Goal: Information Seeking & Learning: Understand process/instructions

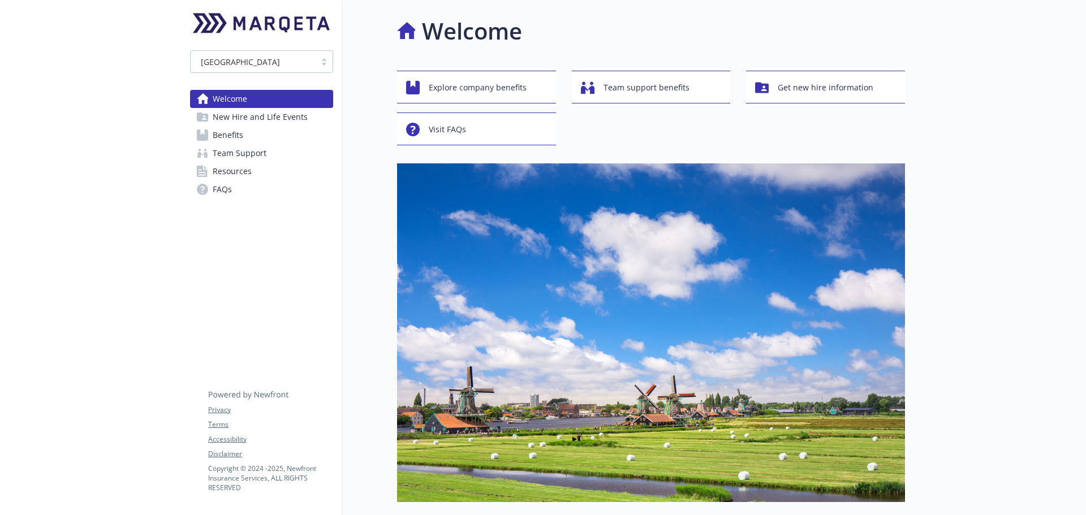
click at [242, 140] on span "Benefits" at bounding box center [228, 135] width 31 height 18
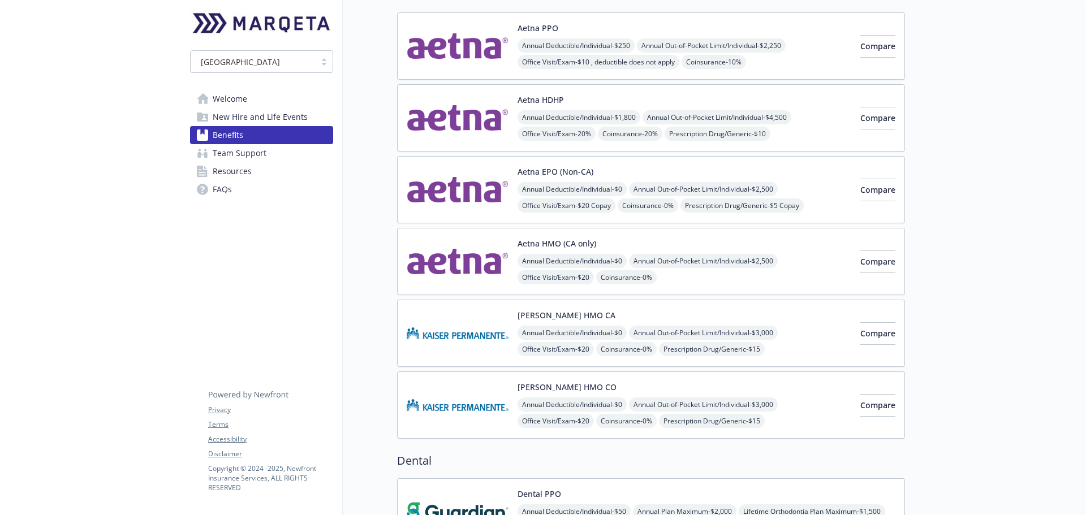
click at [501, 391] on img at bounding box center [458, 405] width 102 height 48
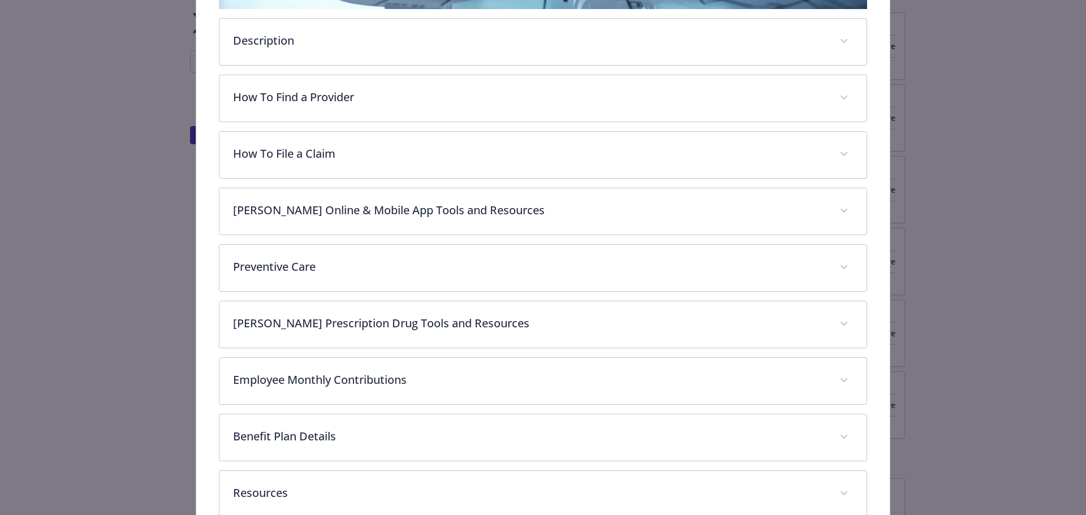
scroll to position [382, 0]
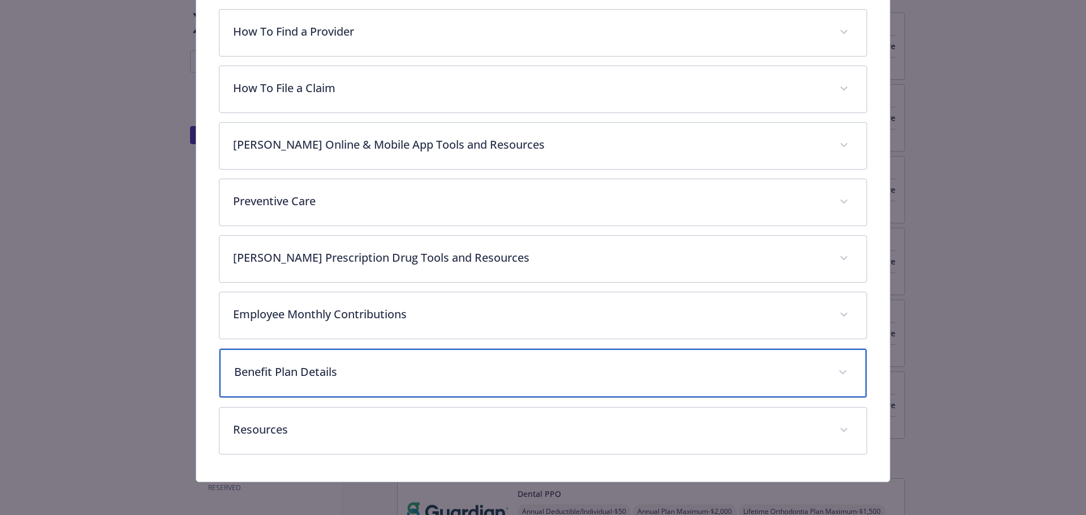
click at [799, 354] on div "Benefit Plan Details" at bounding box center [543, 373] width 648 height 49
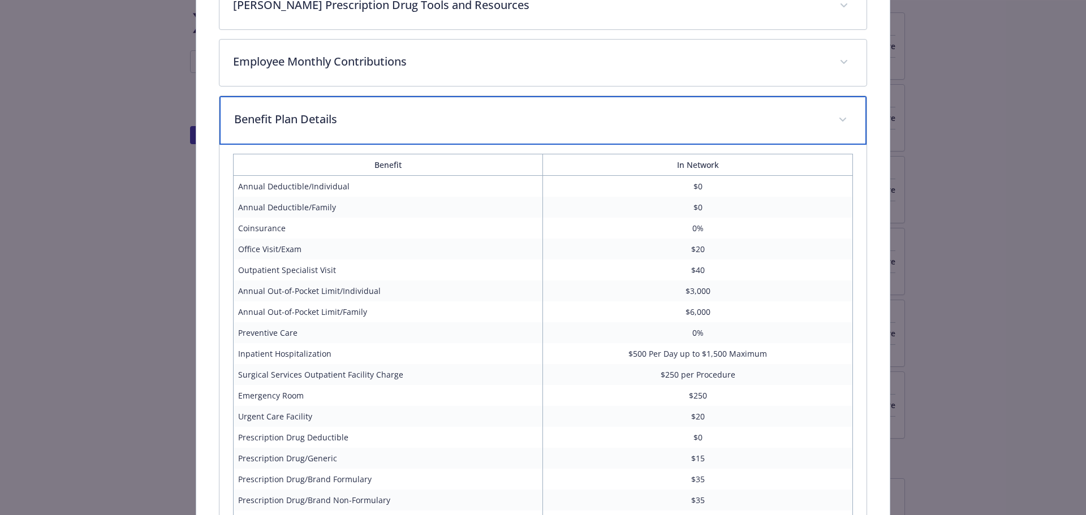
scroll to position [722, 0]
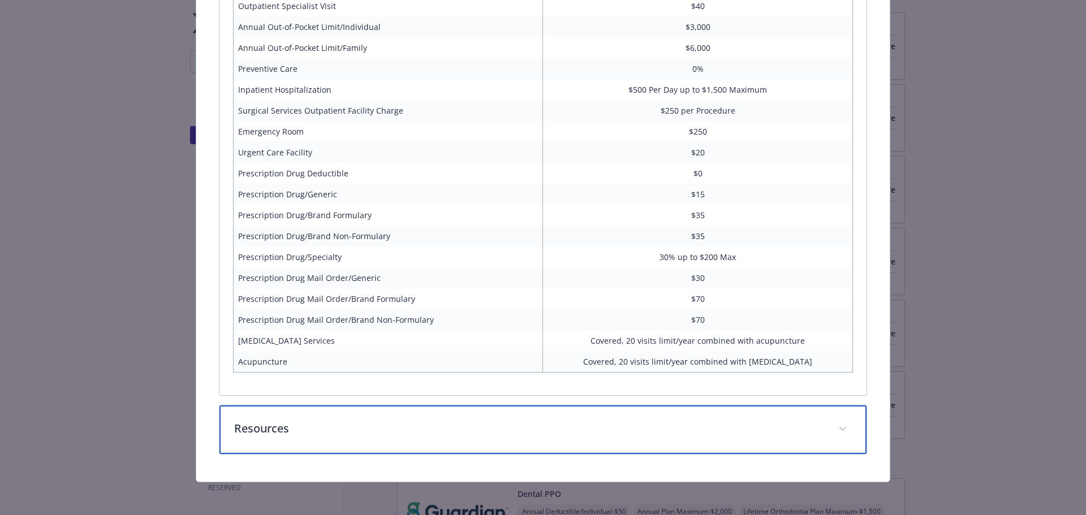
drag, startPoint x: 769, startPoint y: 433, endPoint x: 762, endPoint y: 432, distance: 7.0
click at [765, 433] on p "Resources" at bounding box center [529, 428] width 591 height 17
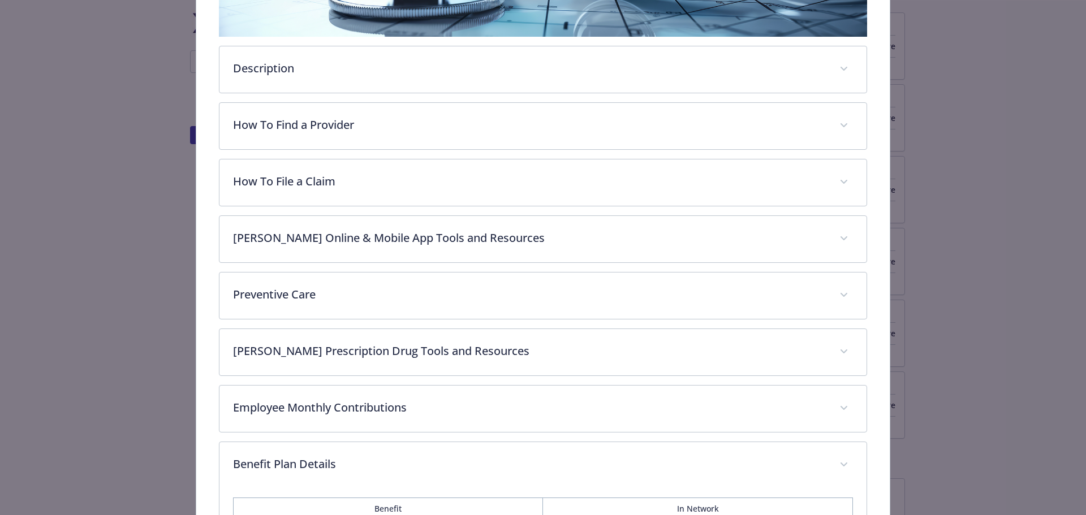
scroll to position [230, 0]
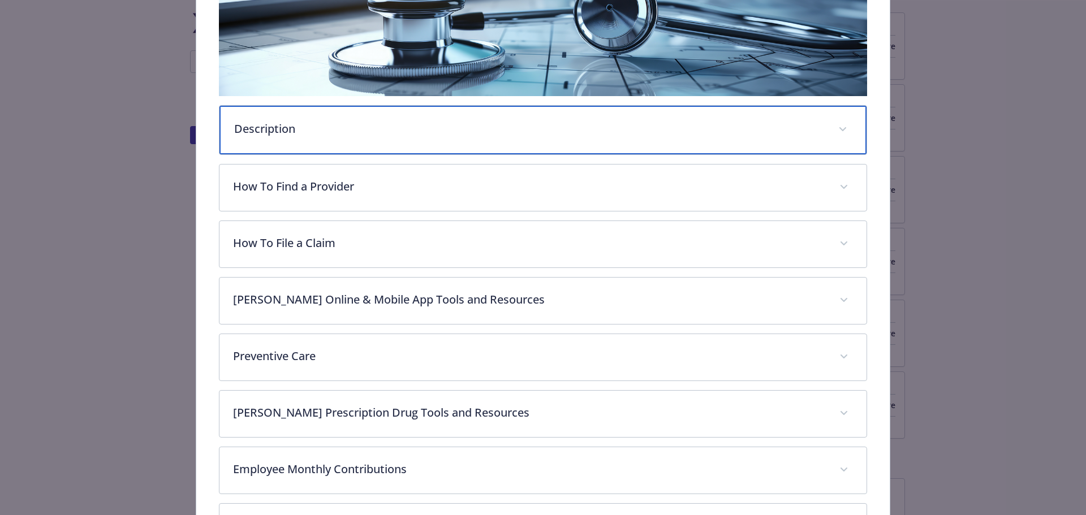
click at [482, 133] on p "Description" at bounding box center [529, 128] width 591 height 17
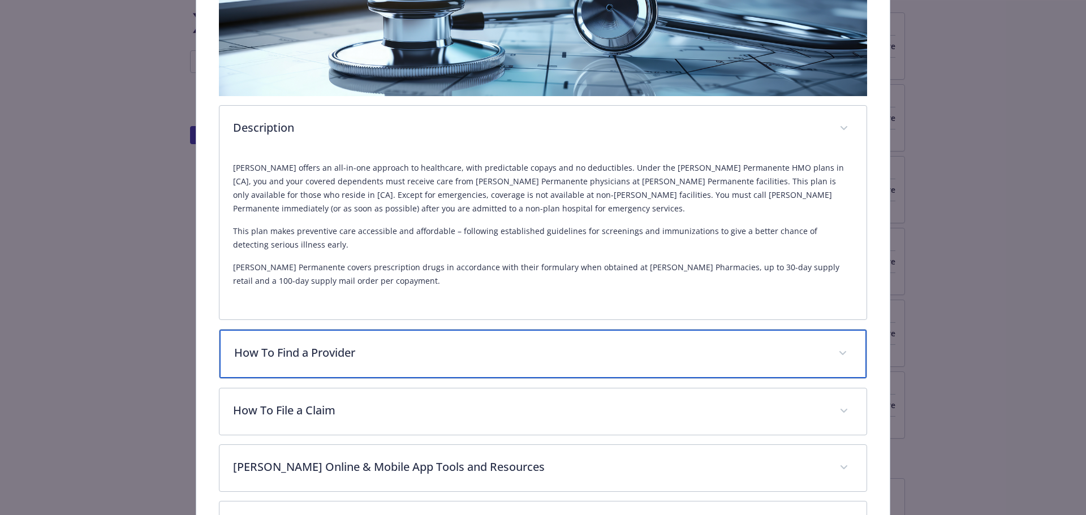
click at [509, 363] on div "How To Find a Provider" at bounding box center [543, 354] width 648 height 49
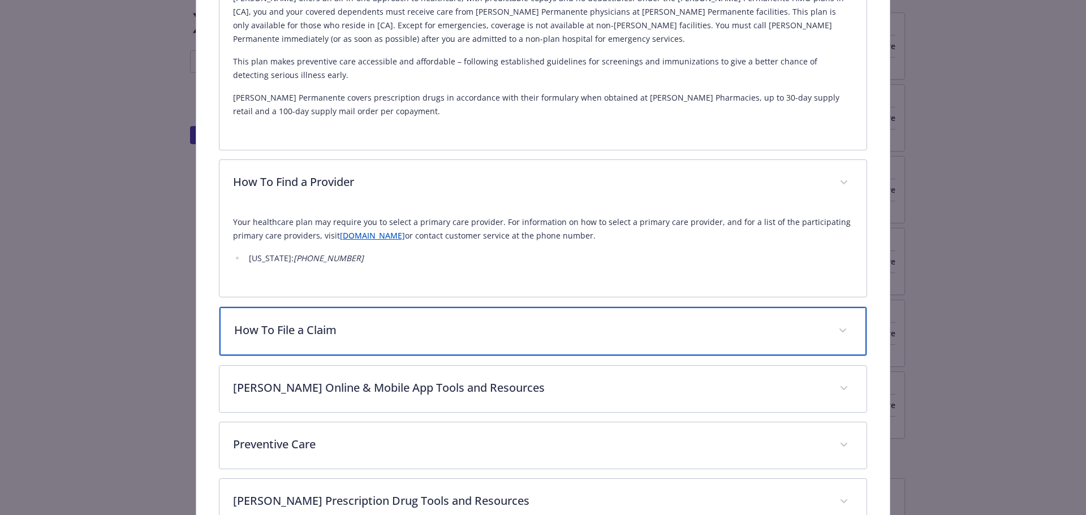
click at [509, 340] on div "How To File a Claim" at bounding box center [543, 331] width 648 height 49
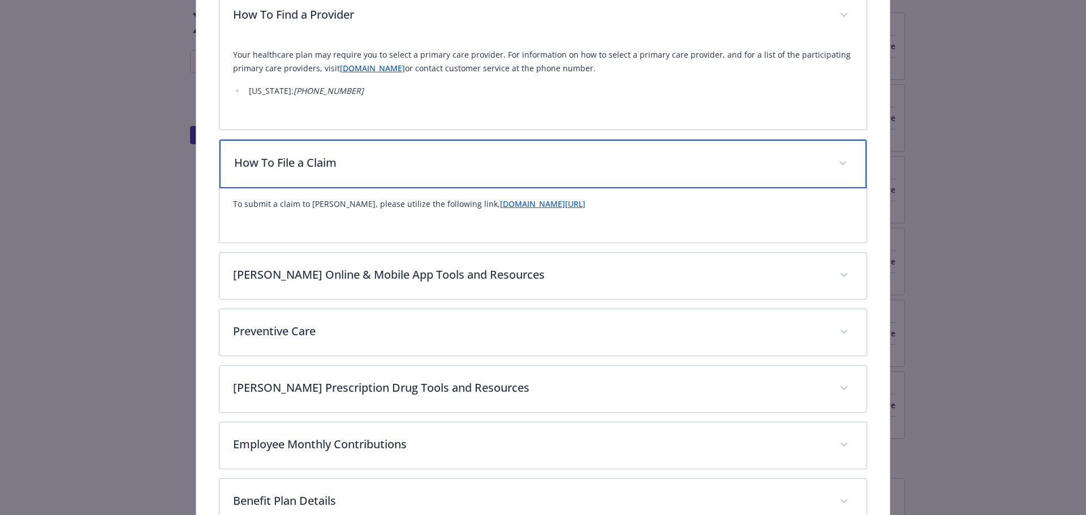
scroll to position [626, 0]
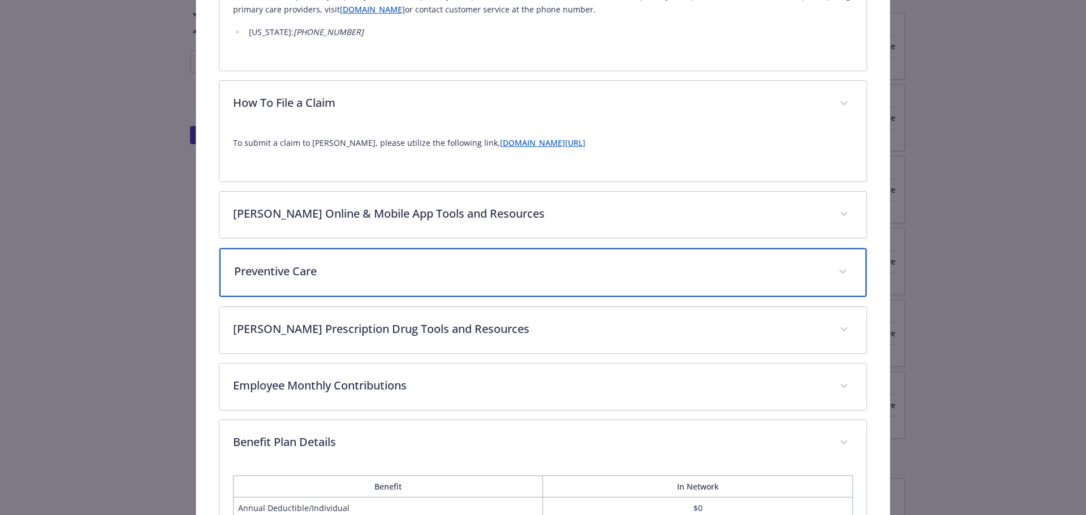
click at [507, 277] on p "Preventive Care" at bounding box center [529, 271] width 591 height 17
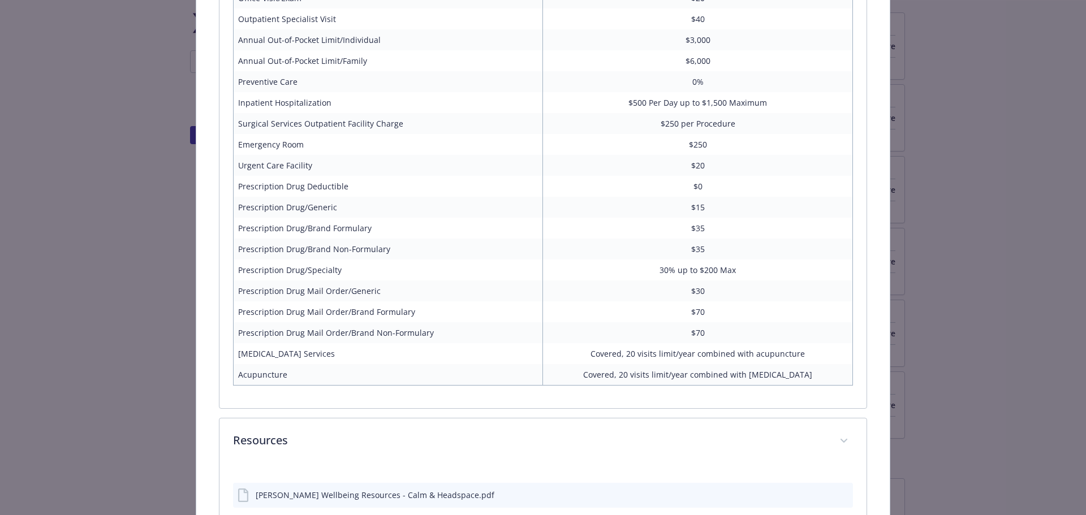
scroll to position [1481, 0]
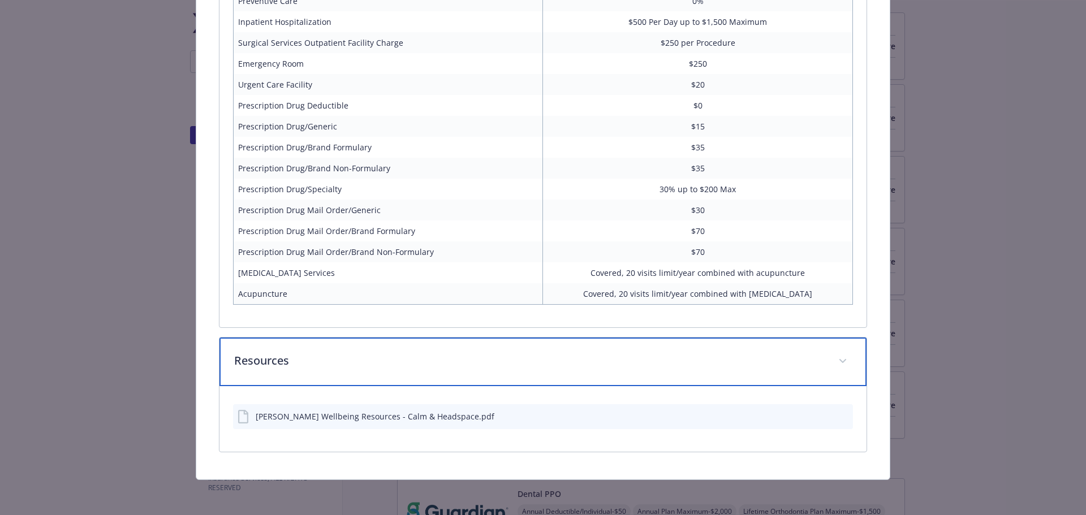
click at [826, 367] on div "Resources" at bounding box center [543, 362] width 648 height 49
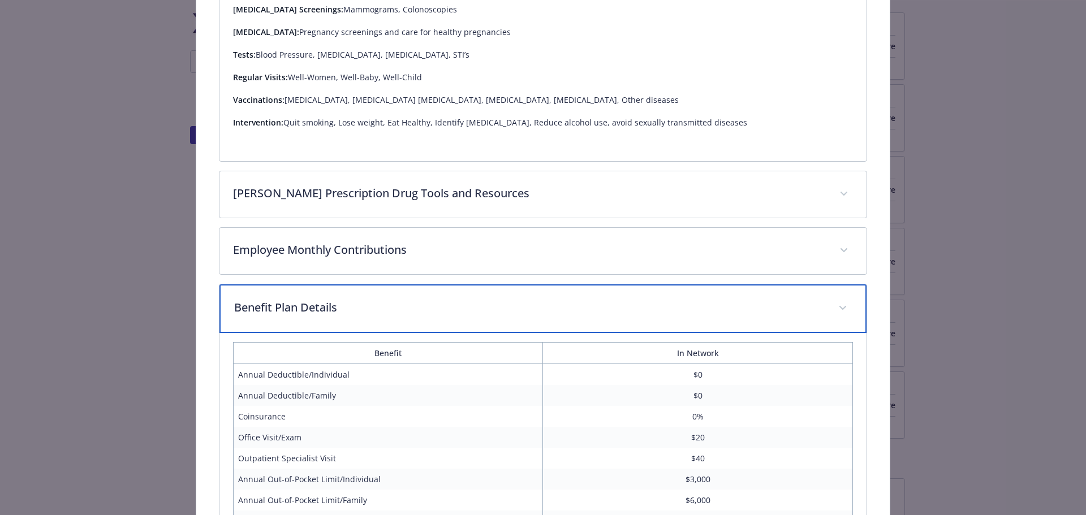
click at [851, 309] on div "Benefit Plan Details" at bounding box center [543, 308] width 648 height 49
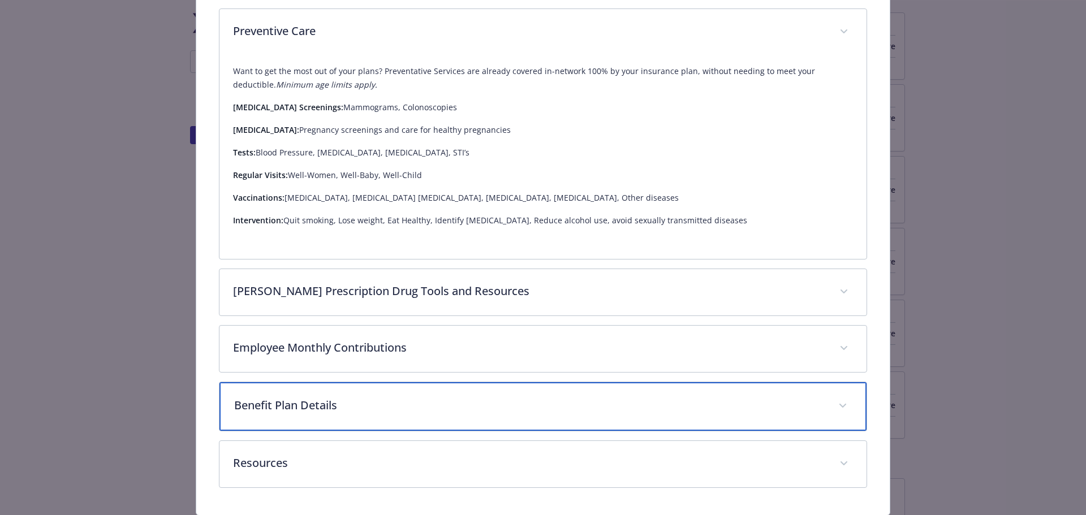
scroll to position [900, 0]
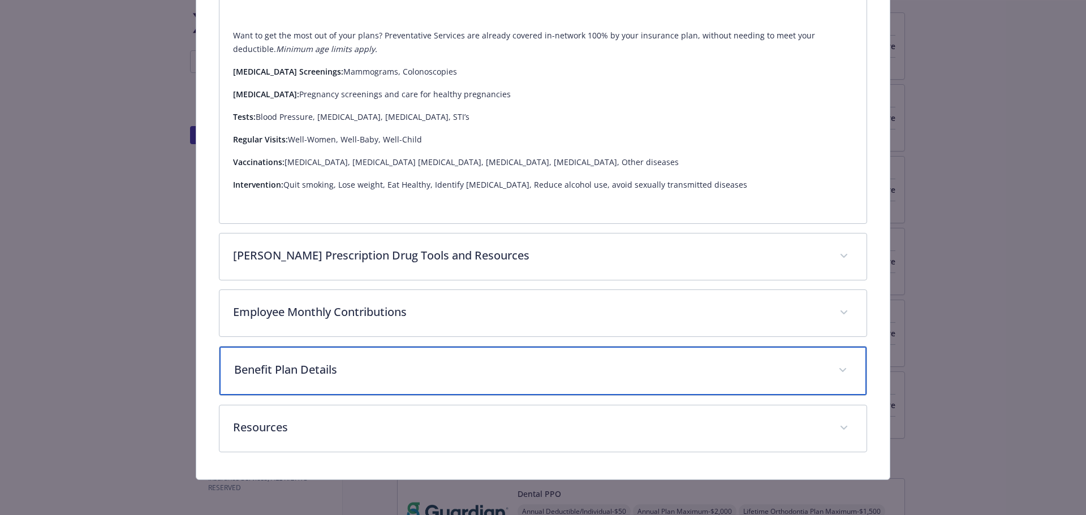
click at [616, 369] on p "Benefit Plan Details" at bounding box center [529, 369] width 591 height 17
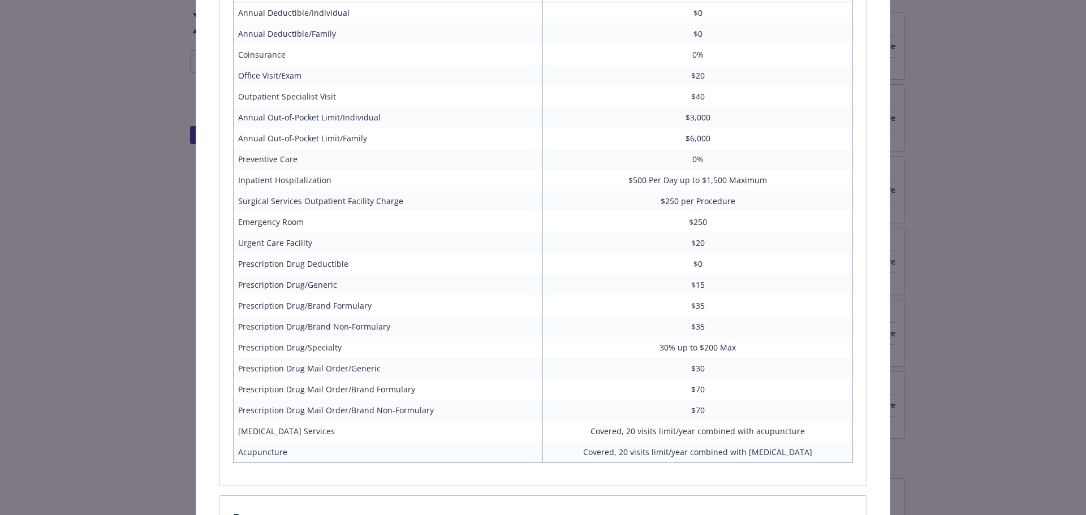
scroll to position [1409, 0]
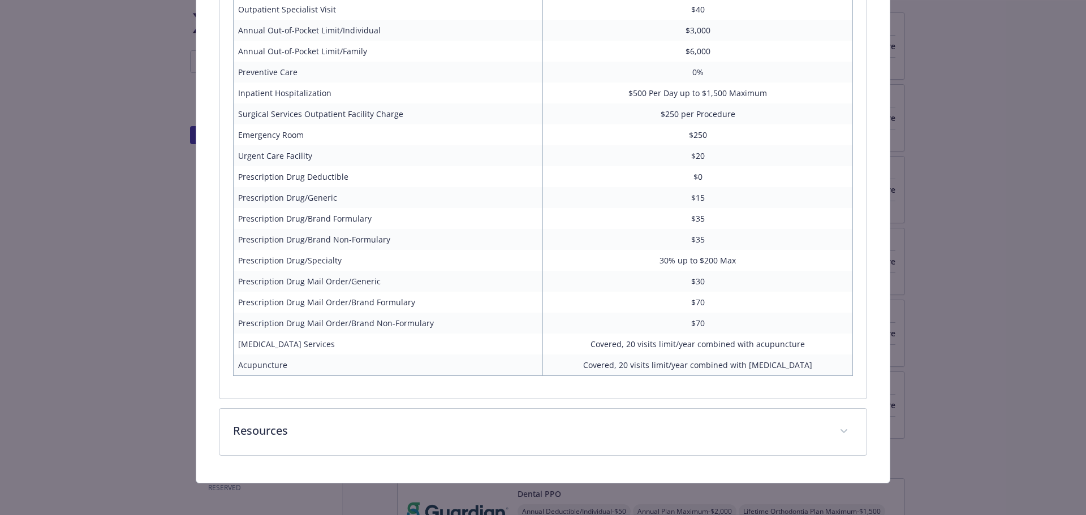
click at [701, 177] on td "$0" at bounding box center [698, 176] width 310 height 21
click at [710, 197] on td "$15" at bounding box center [698, 197] width 310 height 21
click at [698, 216] on td "$35" at bounding box center [698, 218] width 310 height 21
click at [718, 209] on td "$35" at bounding box center [698, 218] width 310 height 21
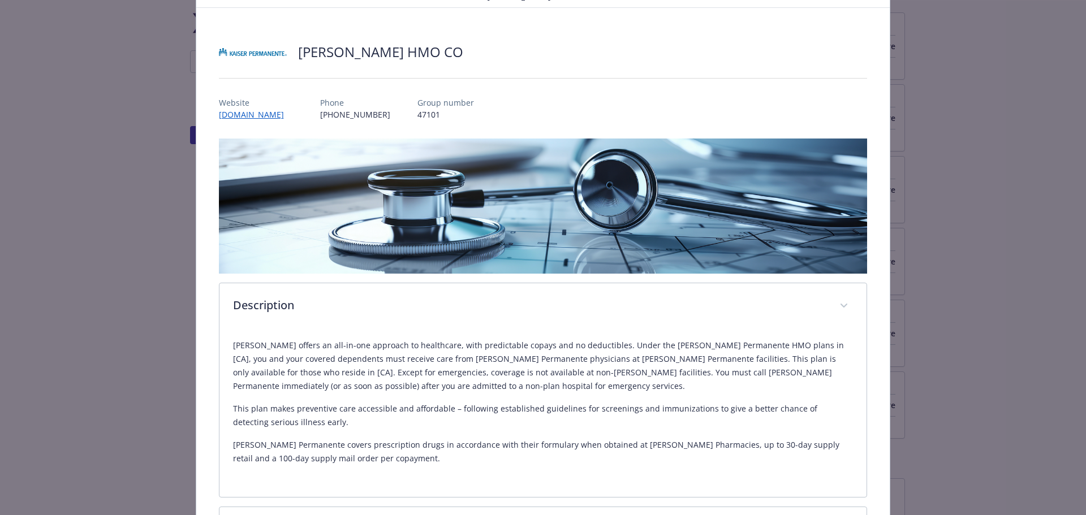
scroll to position [0, 0]
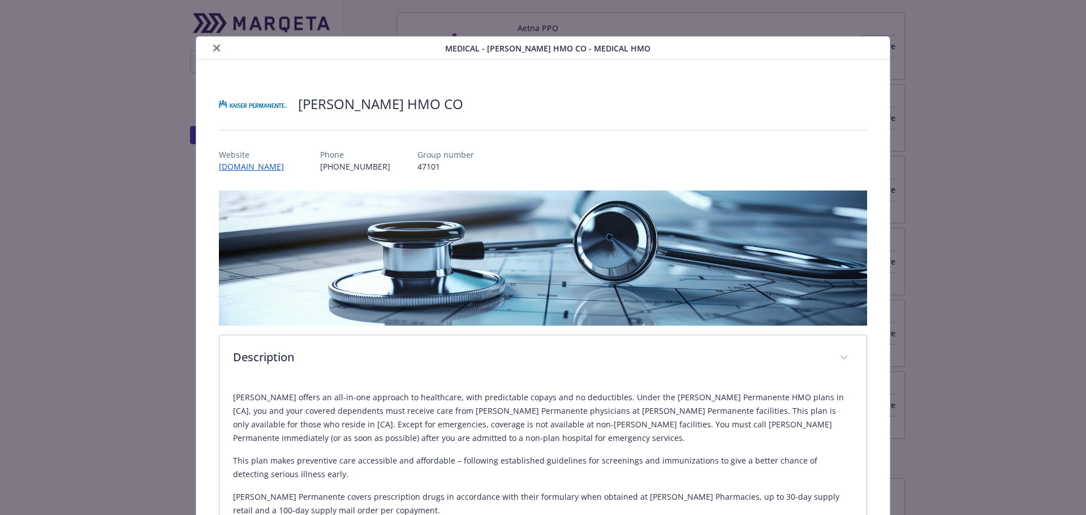
click at [211, 51] on button "close" at bounding box center [217, 48] width 14 height 14
